Goal: Information Seeking & Learning: Learn about a topic

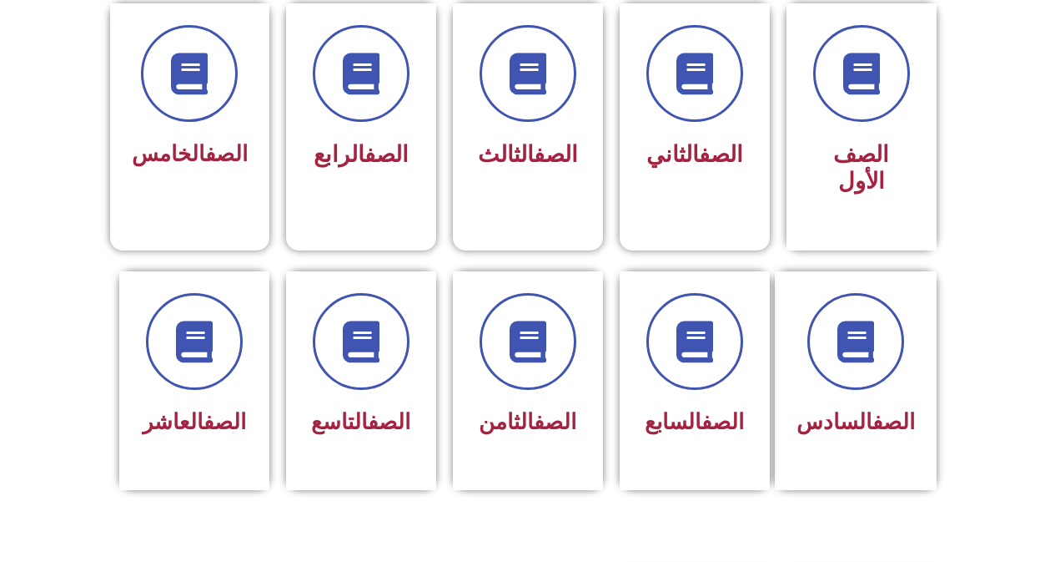
scroll to position [477, 0]
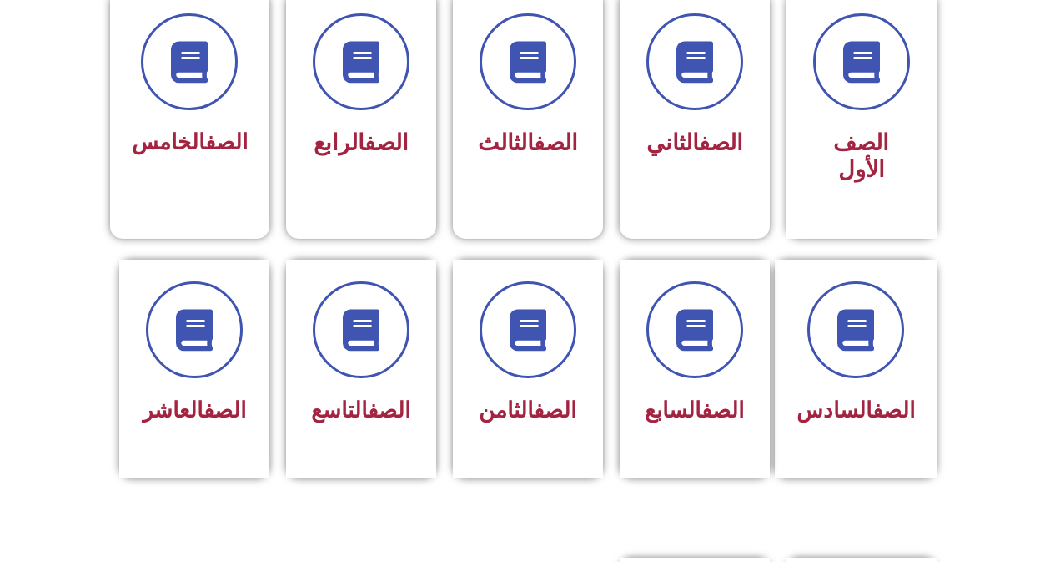
drag, startPoint x: 1060, startPoint y: 120, endPoint x: 1067, endPoint y: 254, distance: 133.7
click at [1055, 254] on html "الصفحة الرئيسية الصف الأول الصف الثاني الصف الثالث الصف الرابع الصف الخامس الصف…" at bounding box center [527, 486] width 1055 height 1924
click at [519, 350] on span at bounding box center [528, 329] width 97 height 97
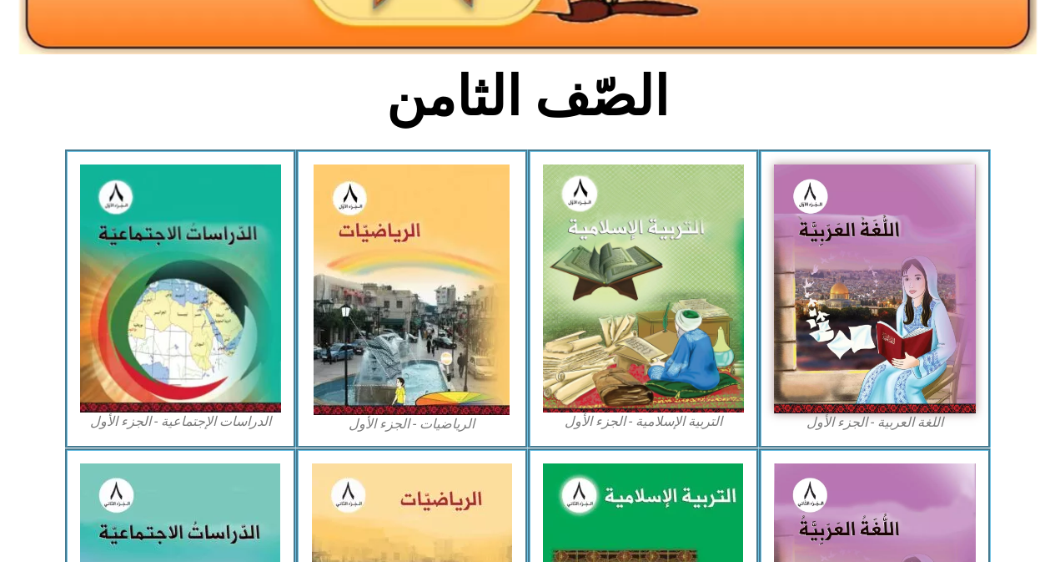
scroll to position [375, 0]
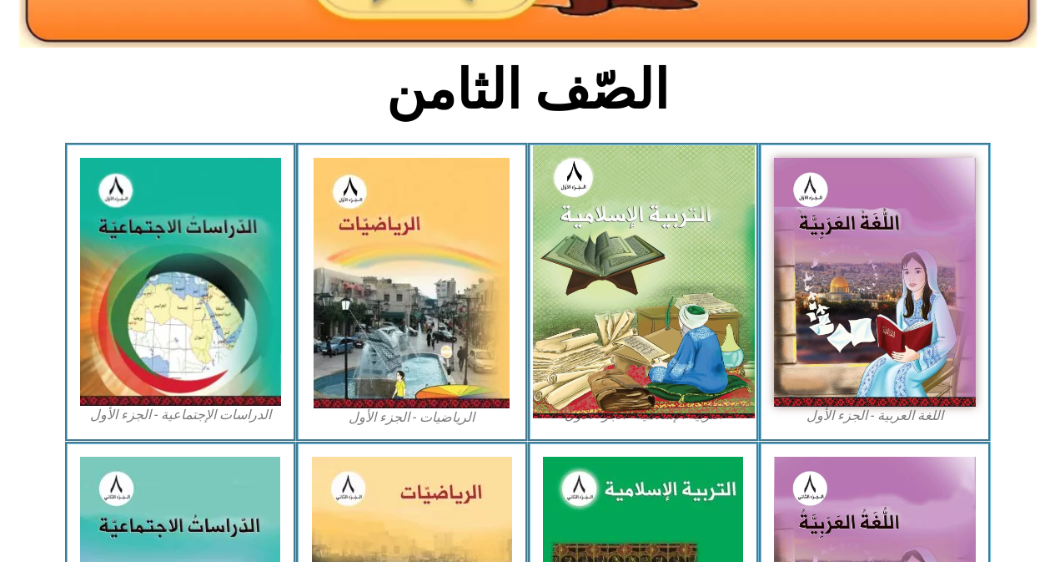
click at [632, 252] on img at bounding box center [643, 281] width 222 height 273
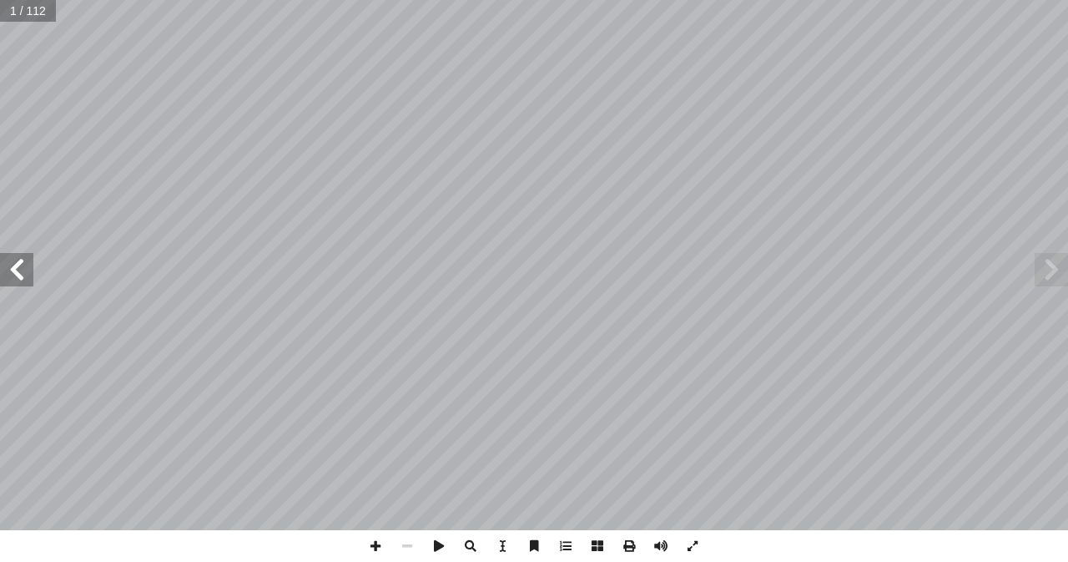
click at [26, 282] on span at bounding box center [16, 269] width 33 height 33
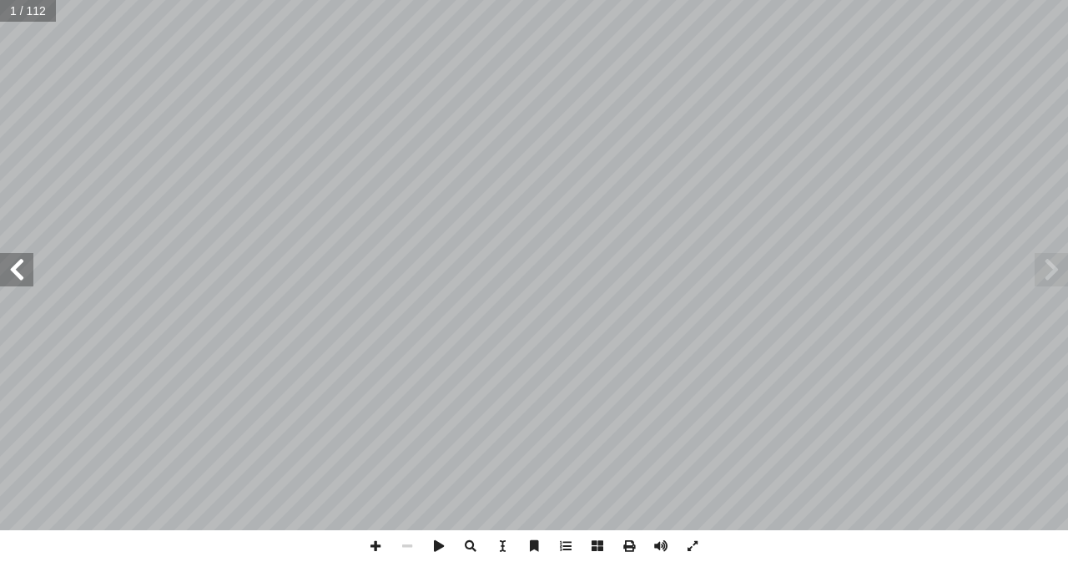
click at [26, 282] on span at bounding box center [16, 269] width 33 height 33
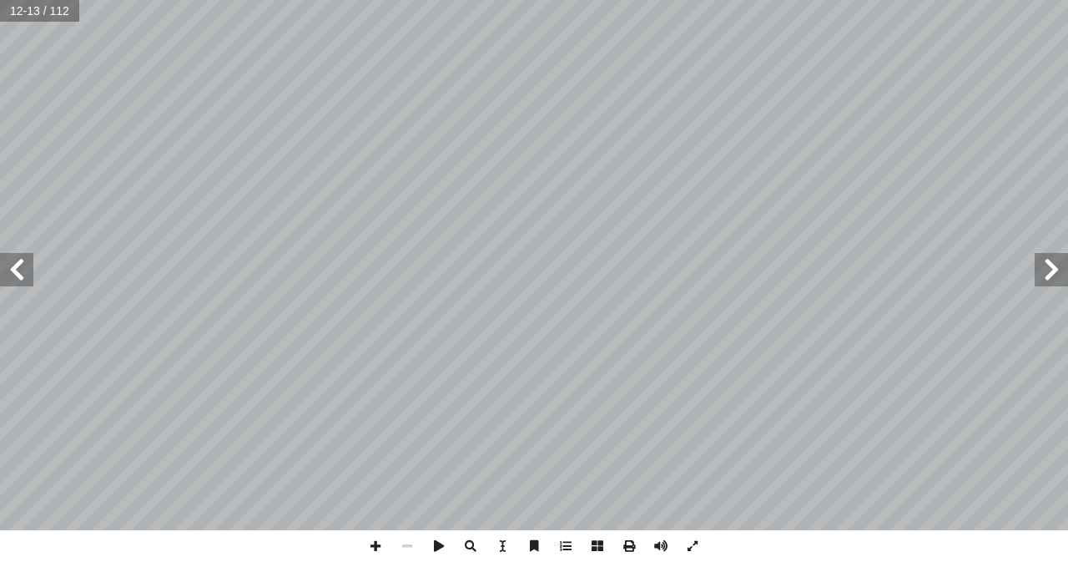
click at [26, 282] on span at bounding box center [16, 269] width 33 height 33
click at [375, 547] on span at bounding box center [376, 546] width 32 height 32
click at [374, 546] on span at bounding box center [376, 546] width 32 height 32
